Goal: Register for event/course

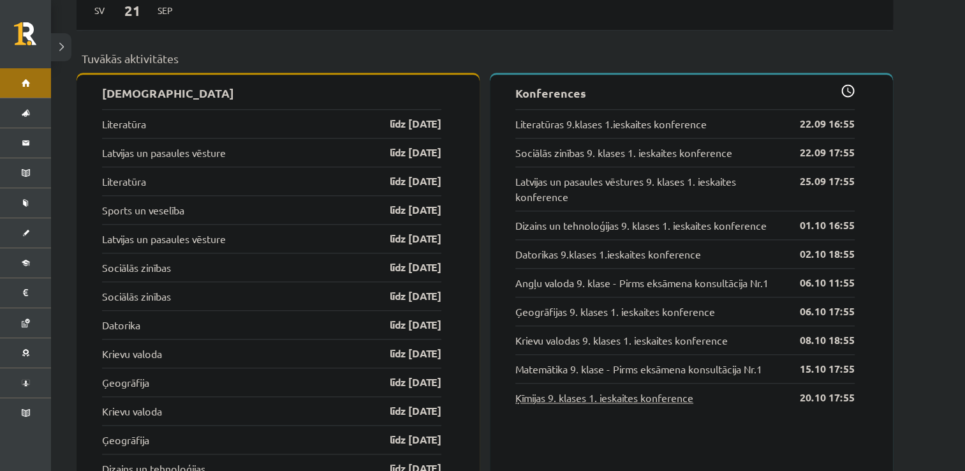
scroll to position [1246, 0]
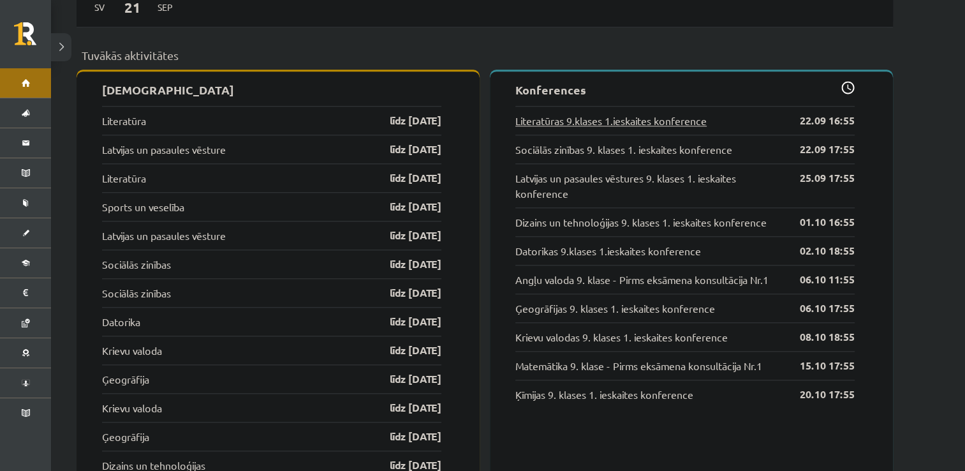
click at [602, 114] on link "Literatūras 9.klases 1.ieskaites konference" at bounding box center [611, 120] width 191 height 15
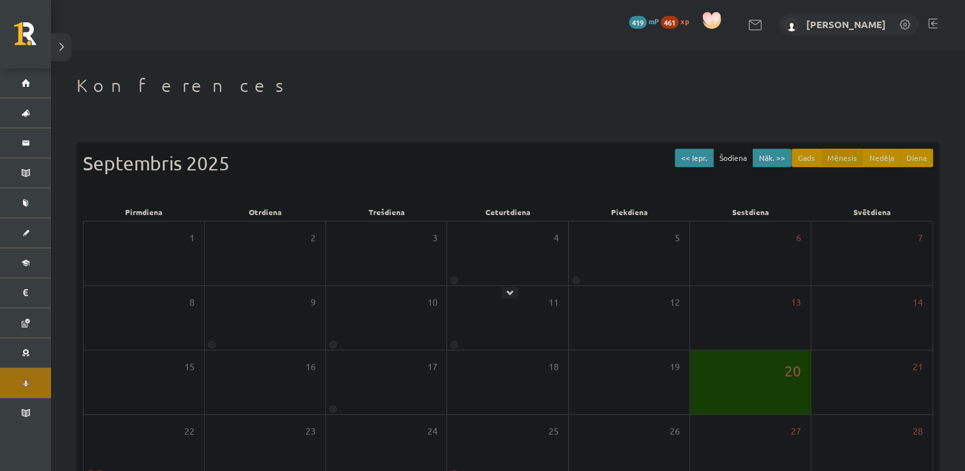
scroll to position [138, 0]
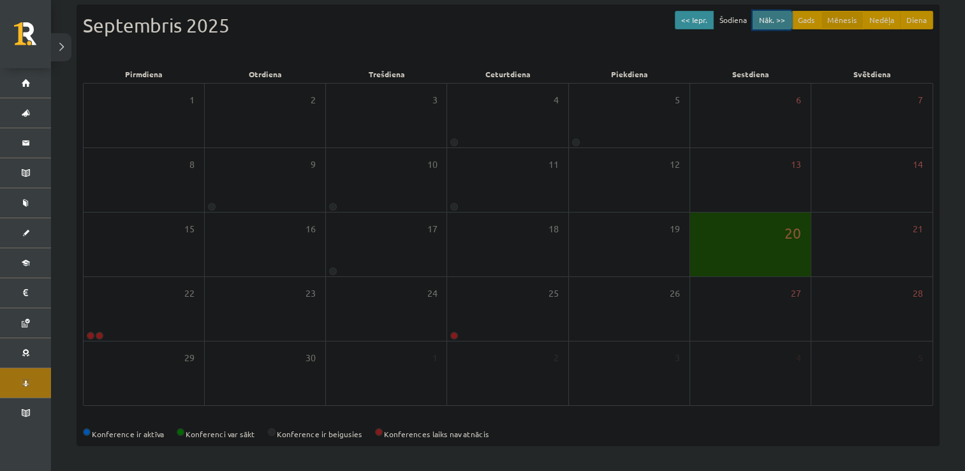
click at [775, 18] on button "Nāk. >>" at bounding box center [772, 20] width 39 height 19
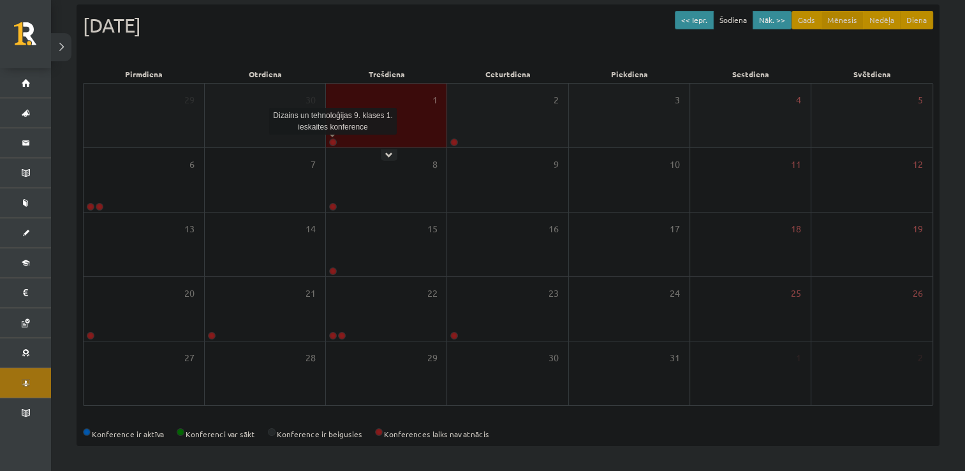
click at [332, 142] on link at bounding box center [333, 142] width 8 height 8
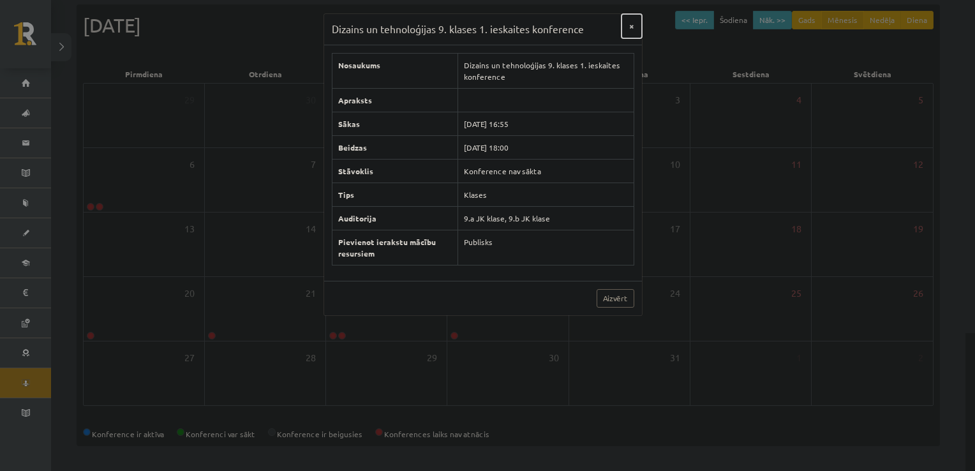
click at [628, 31] on button "×" at bounding box center [632, 26] width 20 height 24
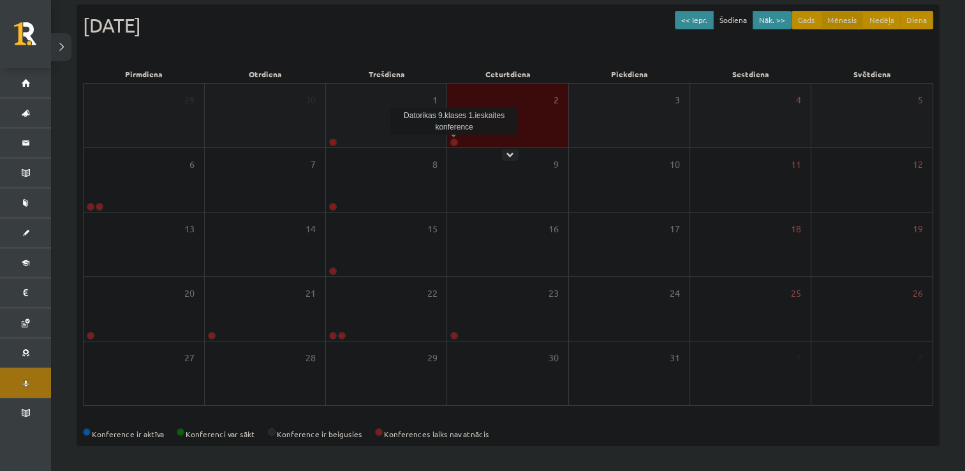
click at [456, 142] on link at bounding box center [455, 142] width 8 height 8
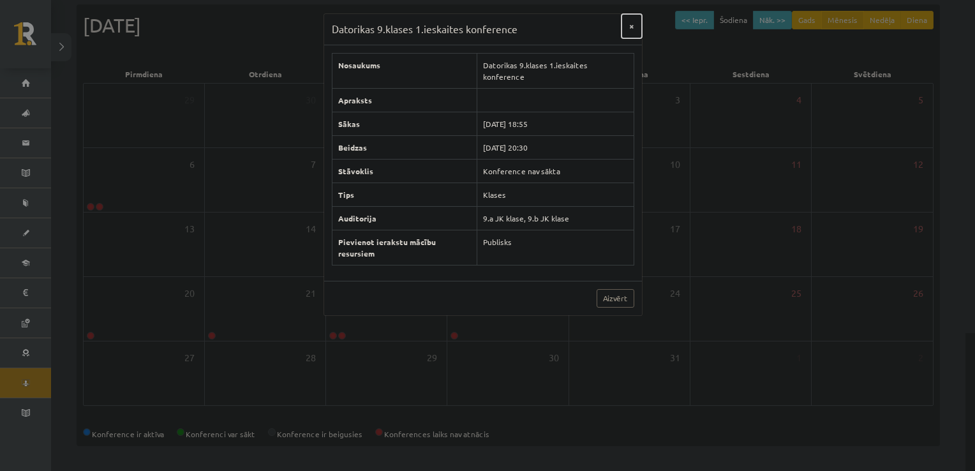
click at [632, 29] on button "×" at bounding box center [632, 26] width 20 height 24
